Goal: Task Accomplishment & Management: Use online tool/utility

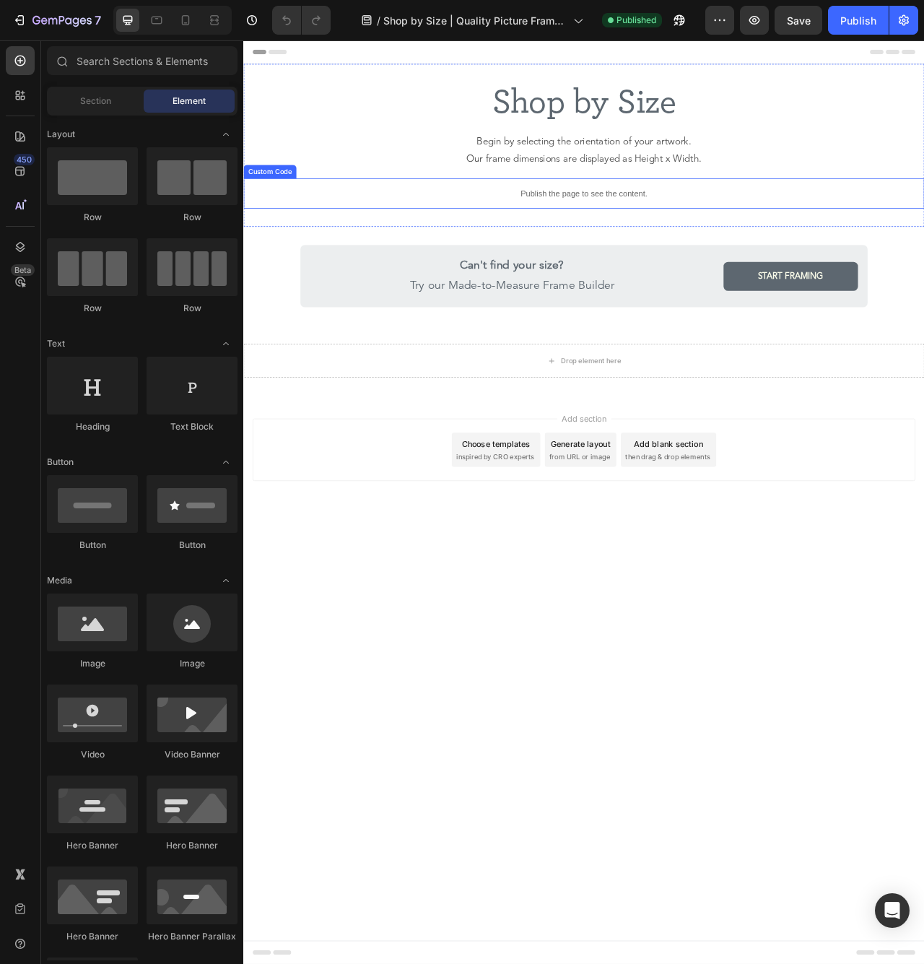
click at [489, 232] on p "Publish the page to see the content." at bounding box center [676, 234] width 866 height 15
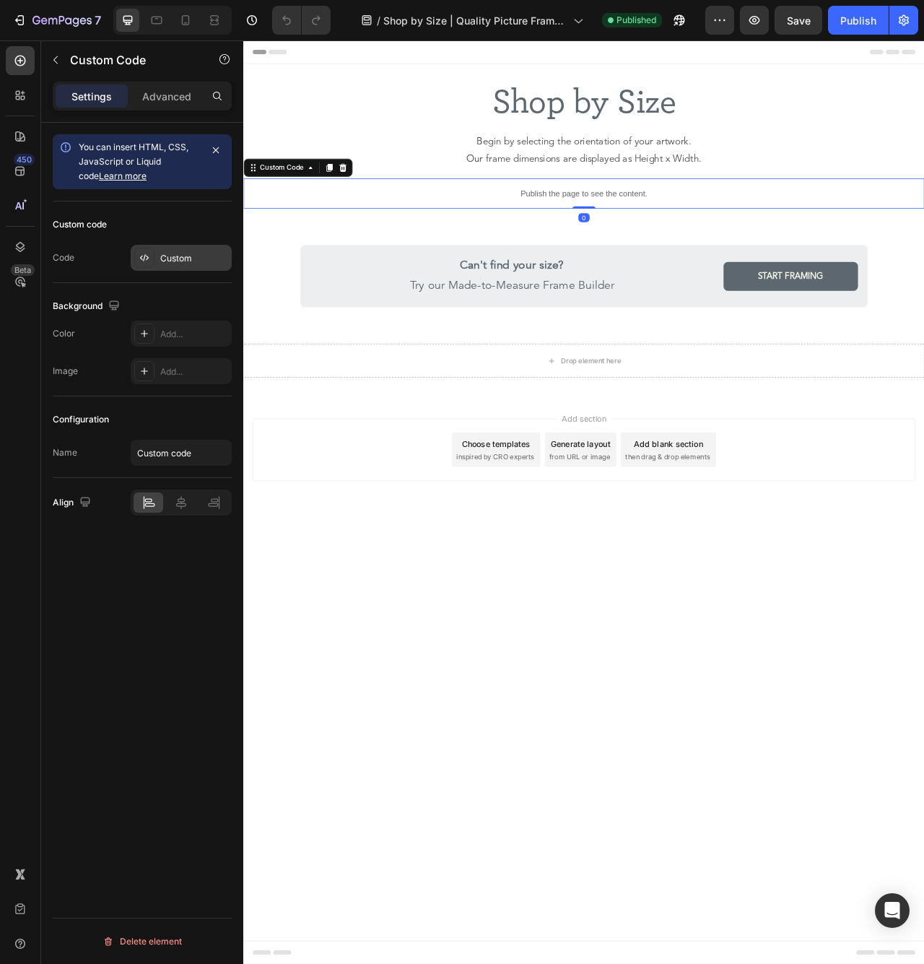
click at [183, 258] on div "Custom" at bounding box center [194, 258] width 68 height 13
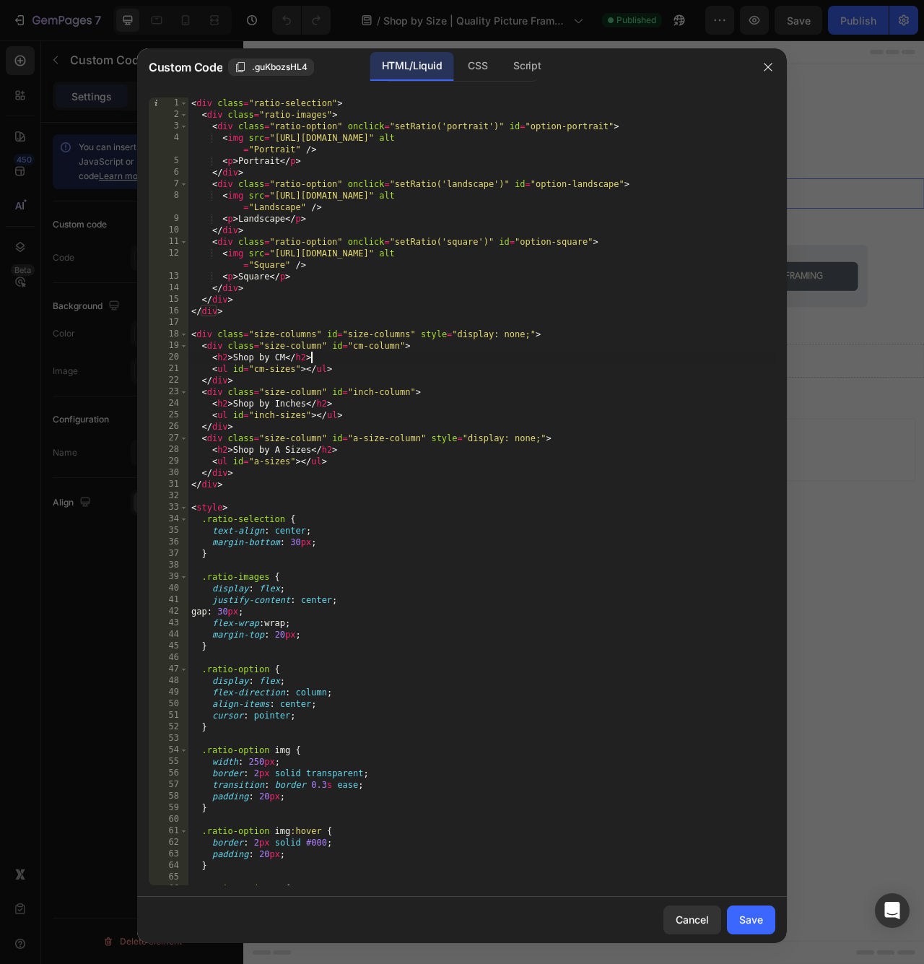
click at [332, 354] on div "< div class = "ratio-selection" > < div class = "ratio-images" > < div class = …" at bounding box center [481, 502] width 587 height 811
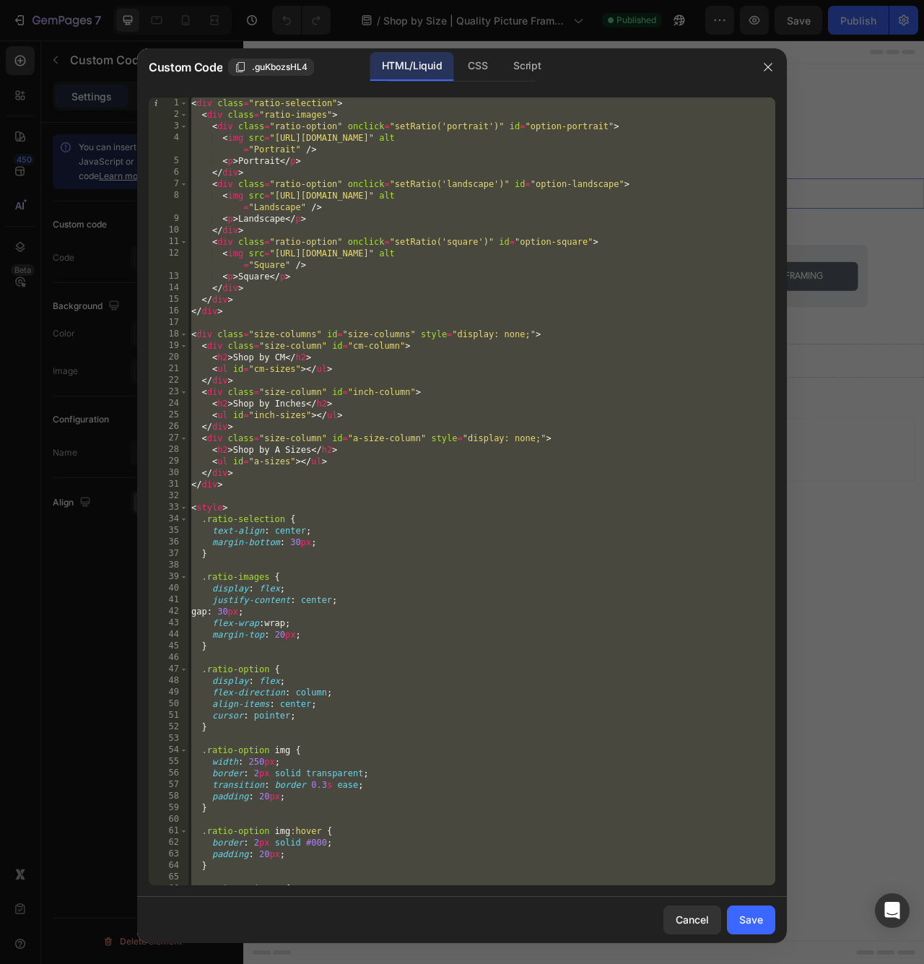
click at [393, 297] on div "< div class = "ratio-selection" > < div class = "ratio-images" > < div class = …" at bounding box center [481, 502] width 587 height 811
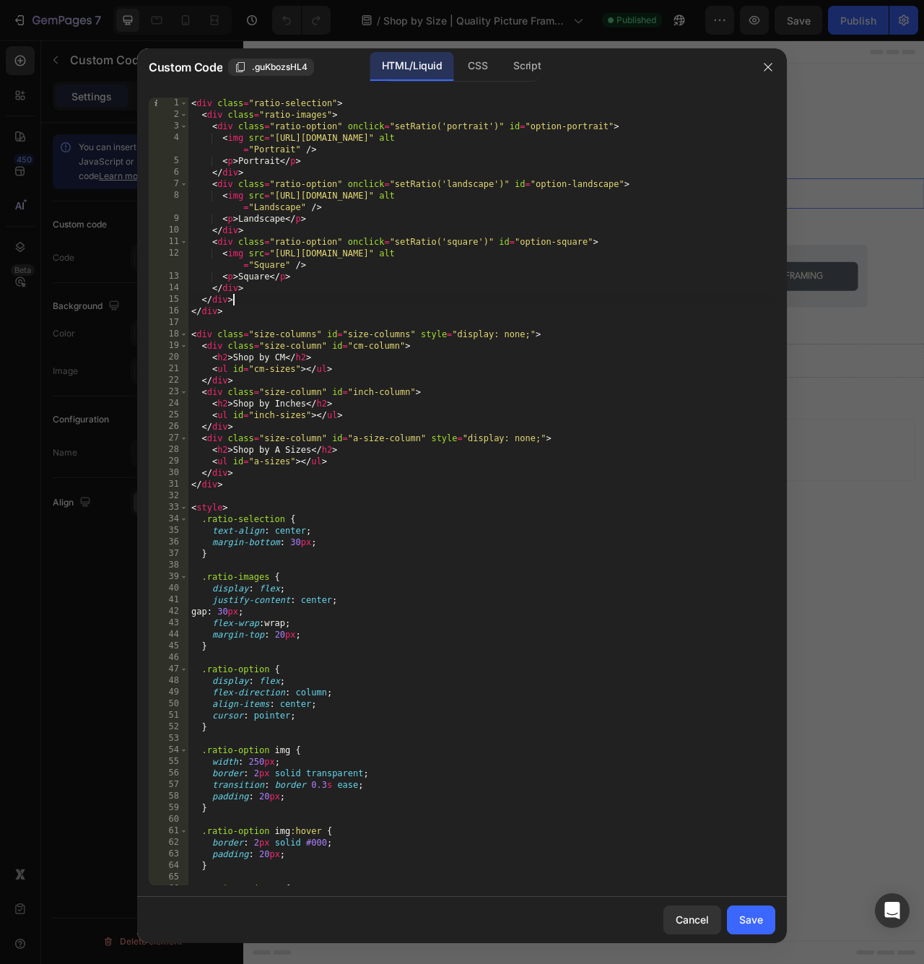
type textarea "</script>"
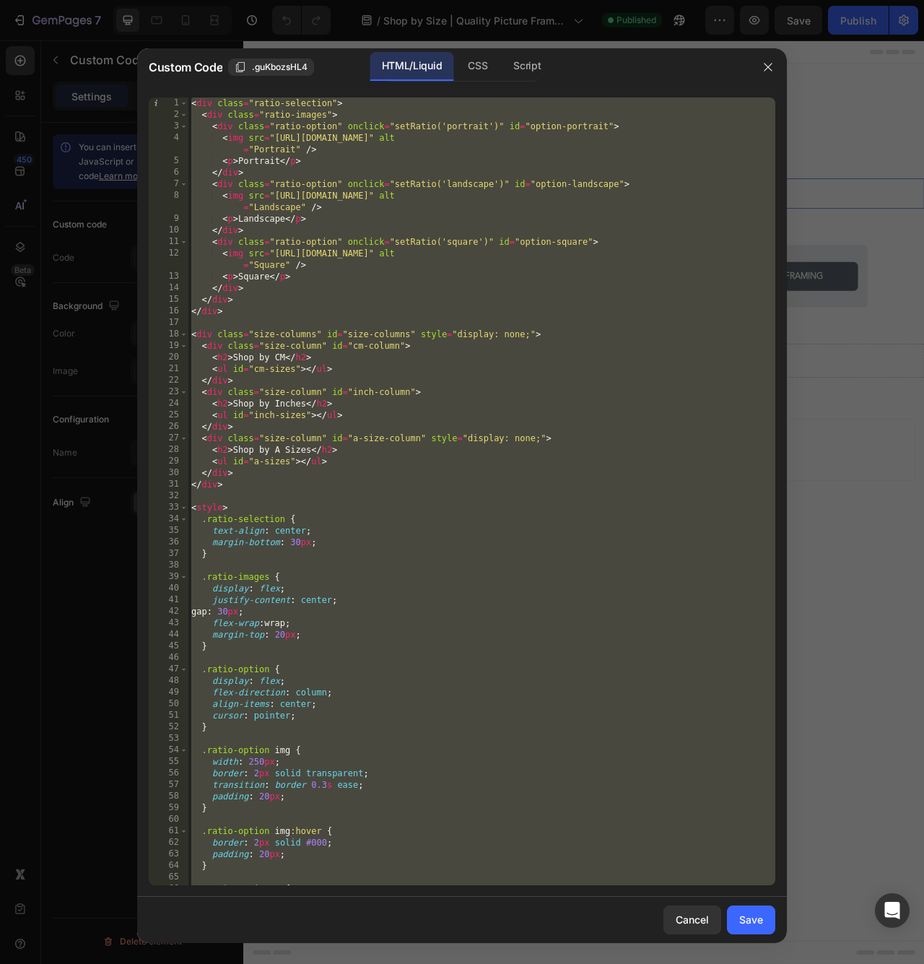
paste textarea
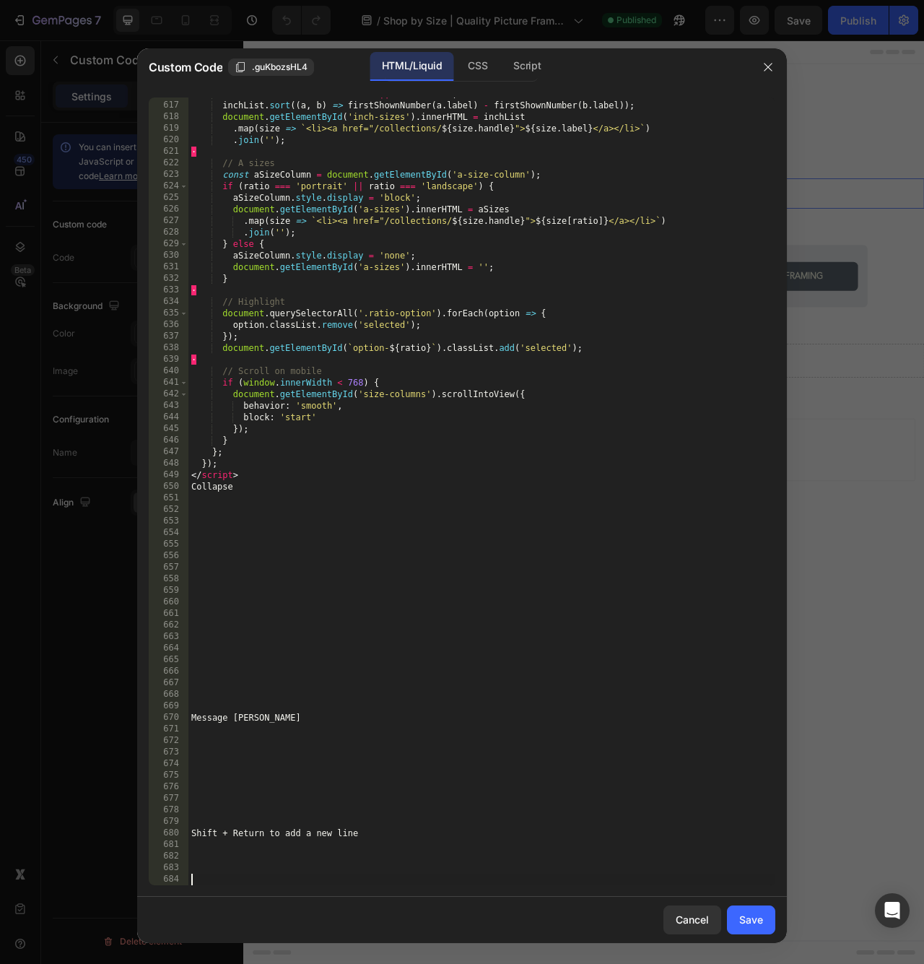
drag, startPoint x: 398, startPoint y: 612, endPoint x: 357, endPoint y: 549, distance: 75.7
click at [398, 612] on div "let inchList = ( inches [ ratio ] || [ ]) . slice ( ) ; inchList . sort (( a , …" at bounding box center [481, 493] width 587 height 811
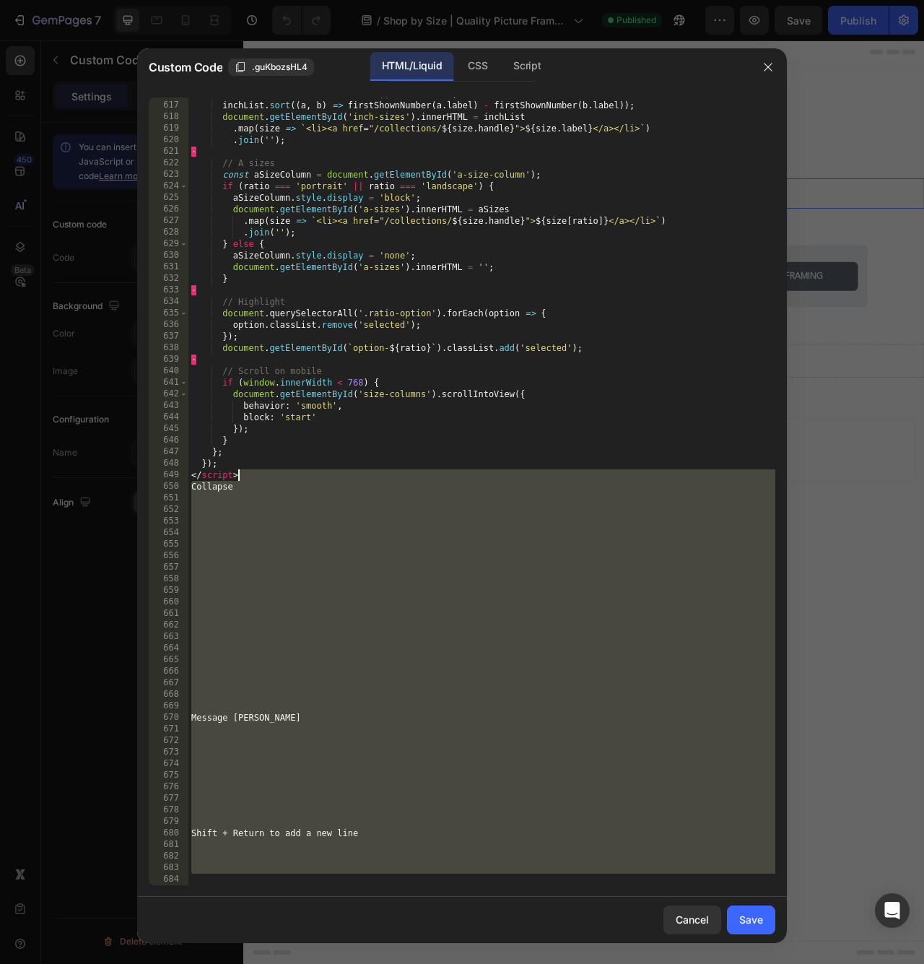
click at [284, 473] on div "let inchList = ( inches [ ratio ] || [ ]) . slice ( ) ; inchList . sort (( a , …" at bounding box center [481, 493] width 587 height 811
type textarea "</script>"
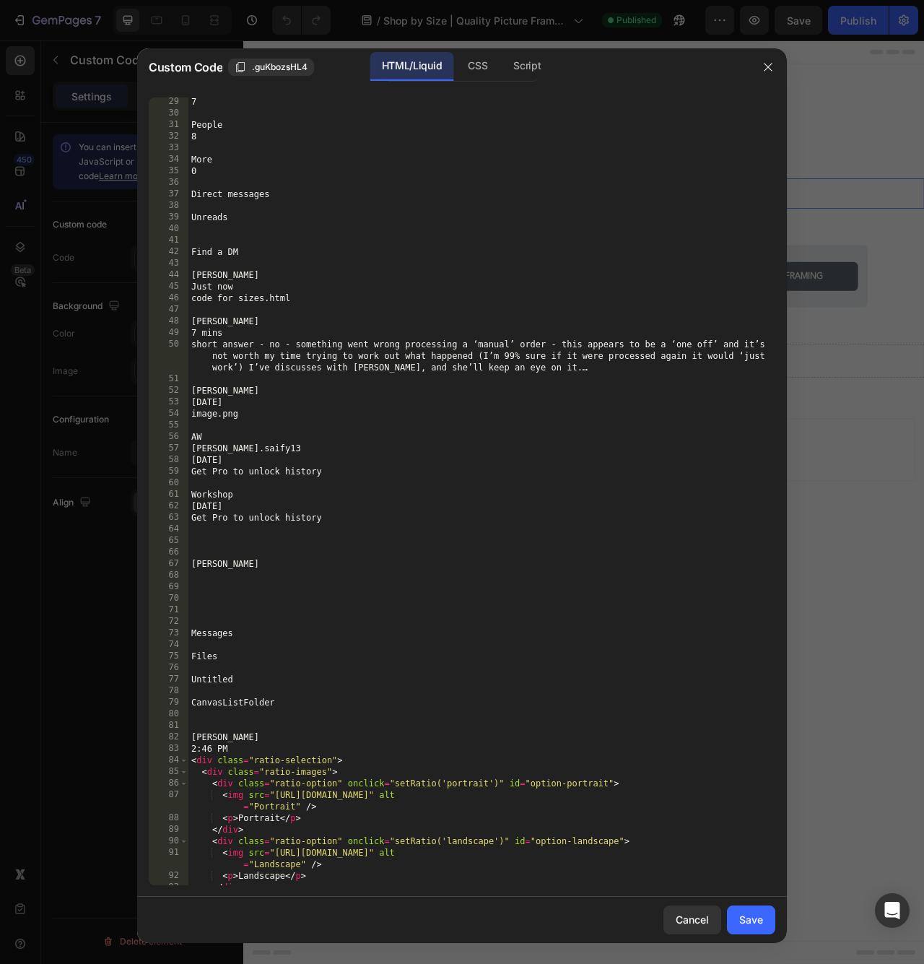
scroll to position [393, 0]
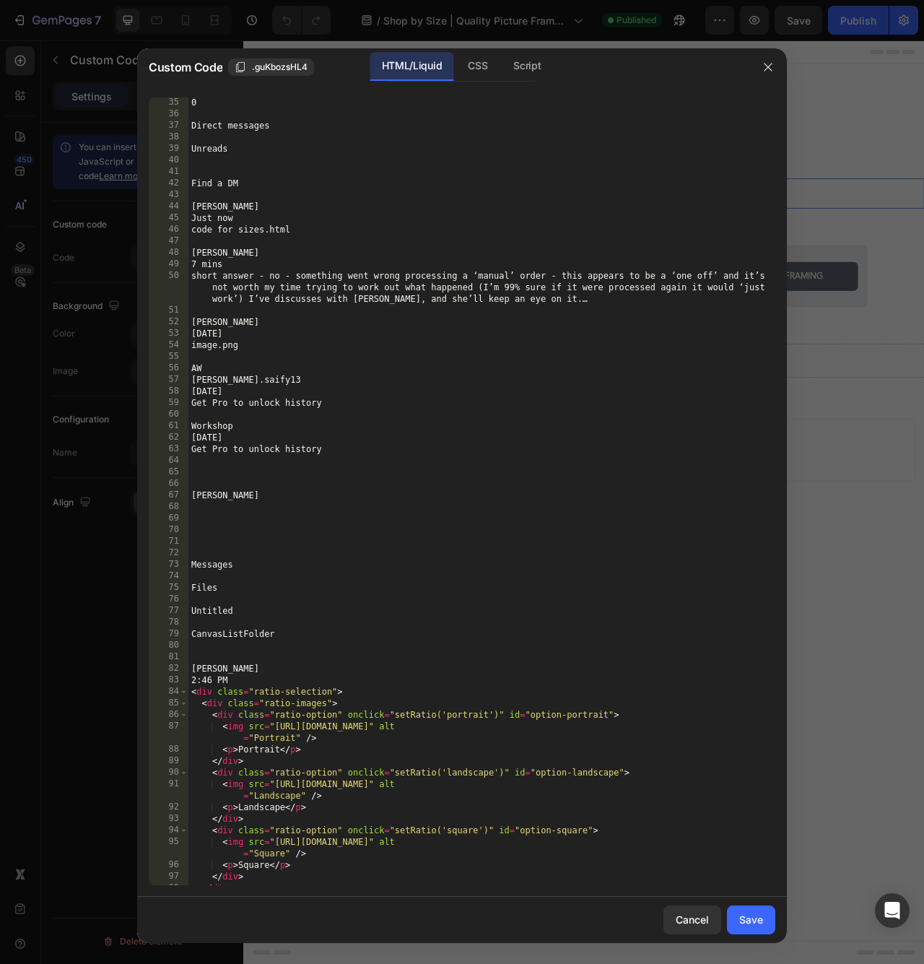
click at [282, 601] on div "0 Direct messages Unreads Find a [PERSON_NAME] Just now code for sizes.html [PE…" at bounding box center [481, 502] width 587 height 811
type textarea "}); </script>"
